Goal: Find specific page/section: Find specific page/section

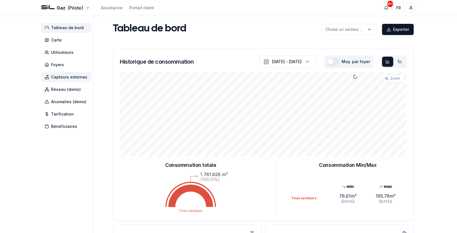
click at [59, 78] on span "Capteurs externes" at bounding box center [69, 77] width 36 height 6
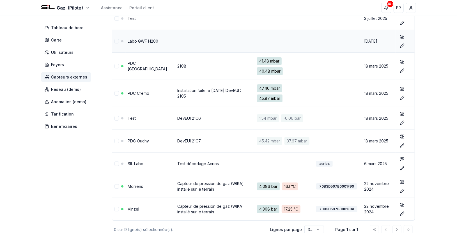
scroll to position [113, 0]
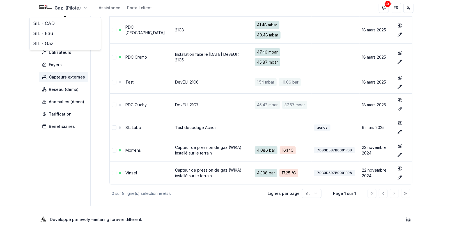
click at [87, 9] on html "Gaz (Pilote) Assistance Portail client 30+ 30+ FR [PERSON_NAME] Tableau de bord…" at bounding box center [228, 62] width 457 height 342
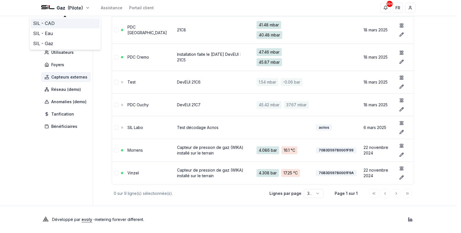
click at [85, 25] on link "SIL - CAD" at bounding box center [65, 23] width 69 height 10
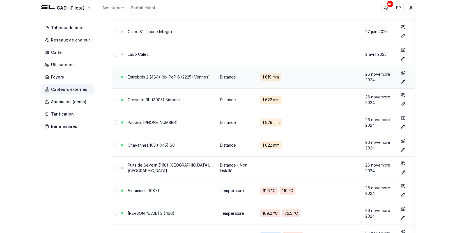
scroll to position [49, 0]
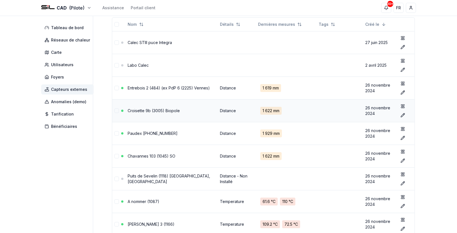
click at [174, 109] on link "Croisette 9b (3005) Biopole" at bounding box center [154, 110] width 52 height 5
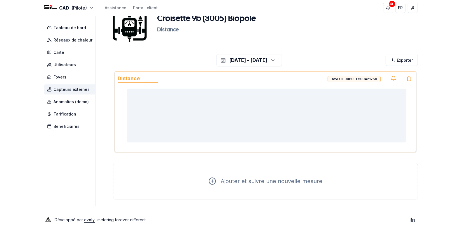
scroll to position [29, 0]
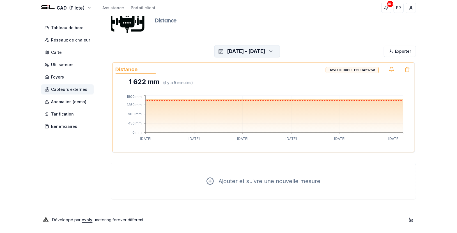
click at [274, 54] on icon "button" at bounding box center [271, 51] width 6 height 8
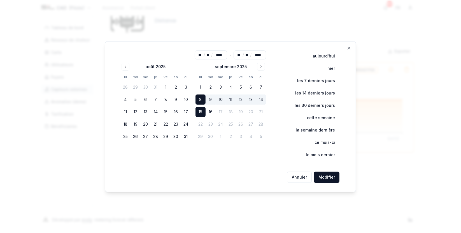
click at [328, 58] on button "aujourd'hui" at bounding box center [320, 55] width 39 height 11
type input "**"
click at [329, 170] on div "** / ** / **** - ** / ** / **** [DATE] lu ma me je ve sa di 28 29 30 31 1 2 3 4…" at bounding box center [230, 116] width 251 height 151
click at [327, 177] on button "Modifier" at bounding box center [327, 177] width 26 height 11
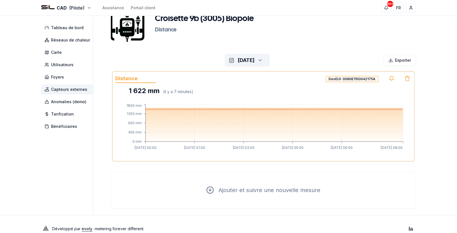
scroll to position [0, 0]
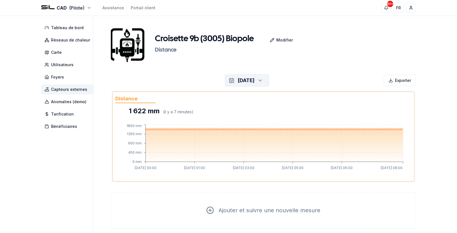
click at [187, 38] on h1 "Croisette 9b (3005) Biopole" at bounding box center [204, 39] width 99 height 10
click at [447, 118] on div "CAD (Pilote) Assistance Portail client 30+ 30+ FR [PERSON_NAME] Tableau de bord…" at bounding box center [228, 131] width 457 height 262
click at [82, 10] on html "CAD (Pilote) Assistance Portail client 30+ 30+ FR [PERSON_NAME] Tableau de bord…" at bounding box center [228, 131] width 457 height 262
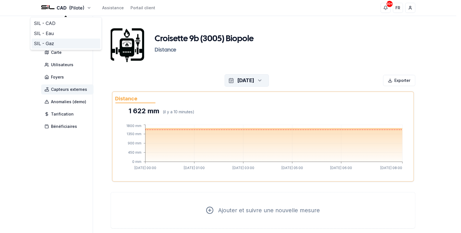
click at [61, 43] on link "SIL - Gaz" at bounding box center [66, 43] width 69 height 10
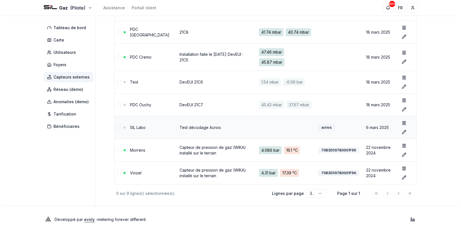
scroll to position [109, 0]
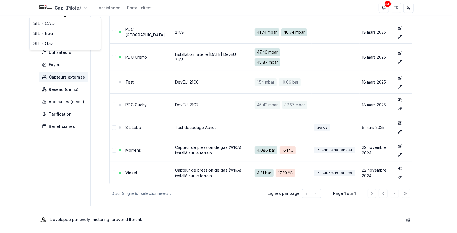
click at [82, 6] on html "Gaz (Pilote) Assistance Portail client 30+ 30+ FR [PERSON_NAME] Tableau de bord…" at bounding box center [228, 64] width 457 height 338
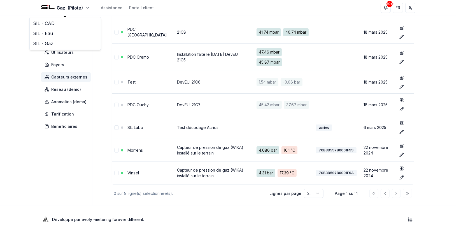
click at [93, 11] on html "Gaz (Pilote) Assistance Portail client 30+ 30+ FR [PERSON_NAME] Tableau de bord…" at bounding box center [230, 64] width 461 height 338
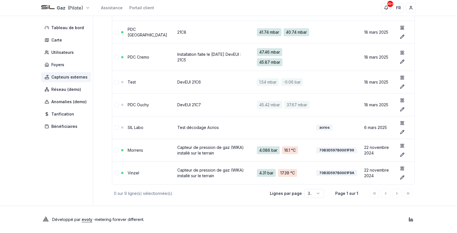
click at [88, 8] on html "Gaz (Pilote) Assistance Portail client 30+ 30+ FR [PERSON_NAME] Tableau de bord…" at bounding box center [228, 64] width 457 height 338
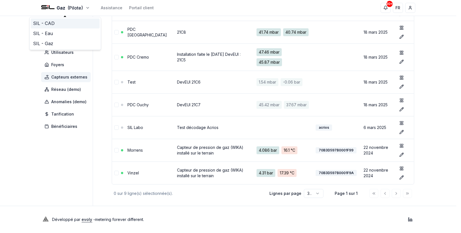
click at [81, 22] on link "SIL - CAD" at bounding box center [65, 23] width 69 height 10
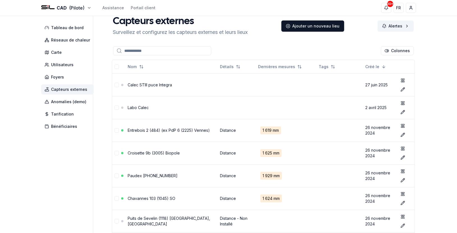
scroll to position [109, 0]
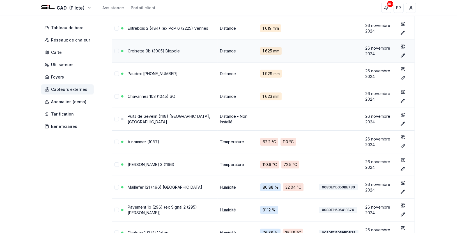
click at [165, 50] on link "Croisette 9b (3005) Biopole" at bounding box center [154, 50] width 52 height 5
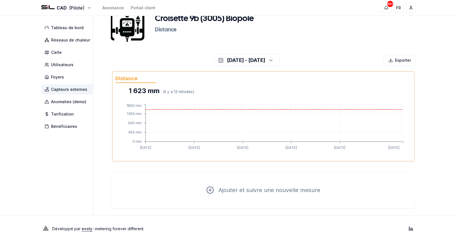
scroll to position [29, 0]
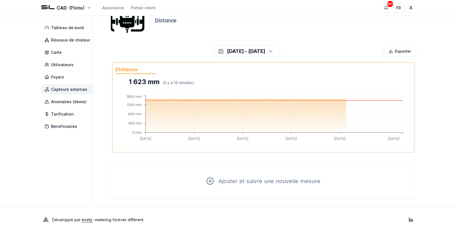
click at [142, 27] on img at bounding box center [128, 16] width 34 height 45
